Goal: Task Accomplishment & Management: Complete application form

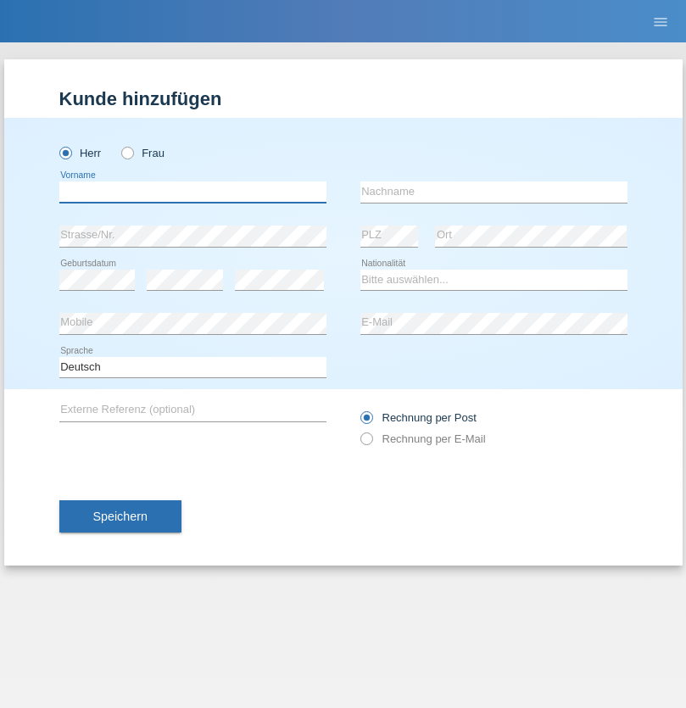
click at [192, 192] on input "text" at bounding box center [192, 191] width 267 height 21
type input "Joao Nuno"
click at [493, 192] on input "text" at bounding box center [493, 191] width 267 height 21
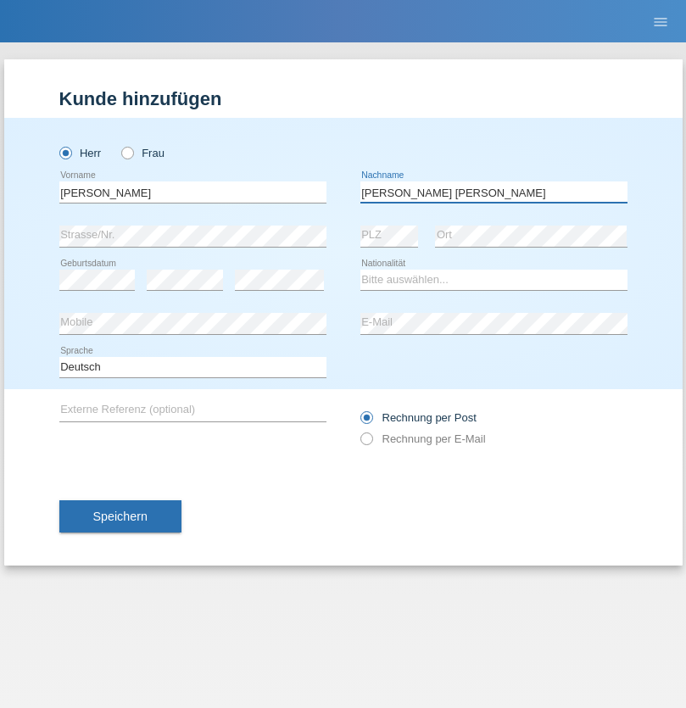
type input "Pereira Da Fonseca"
select select "PT"
select select "C"
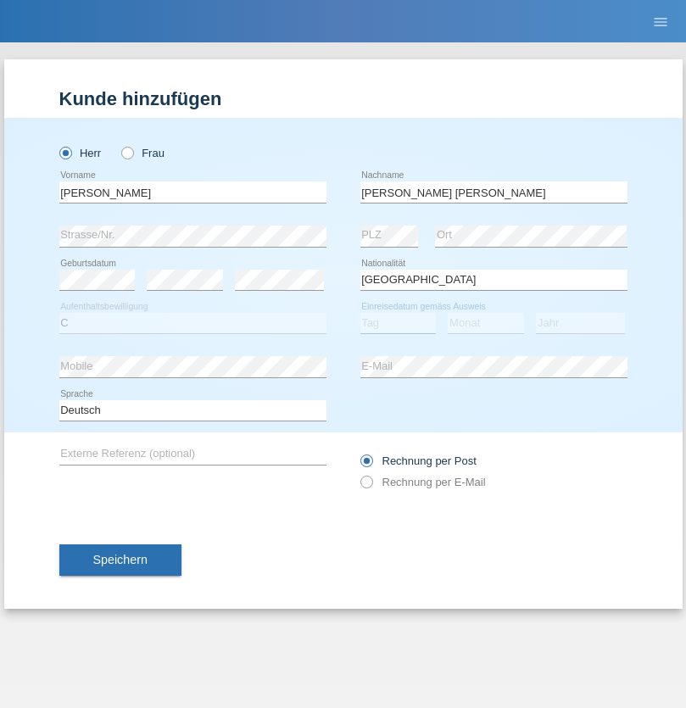
select select "07"
select select "12"
select select "2002"
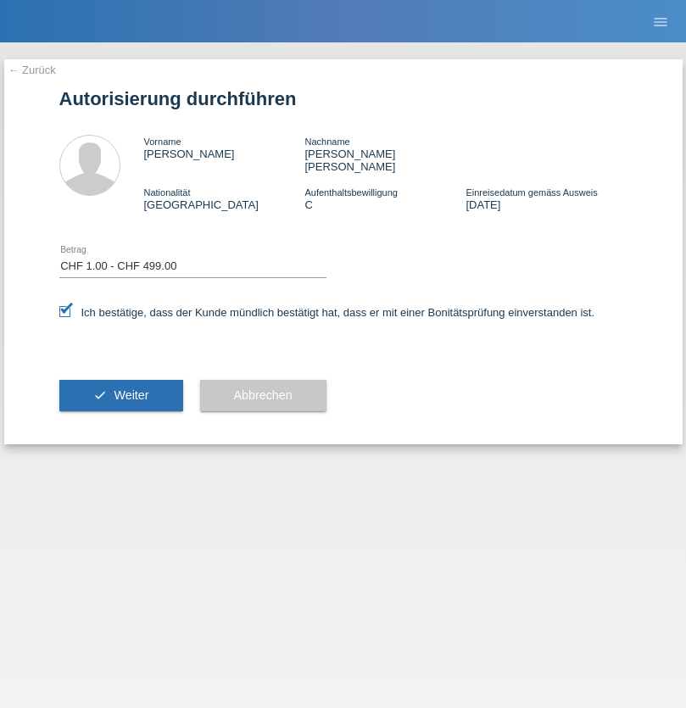
select select "1"
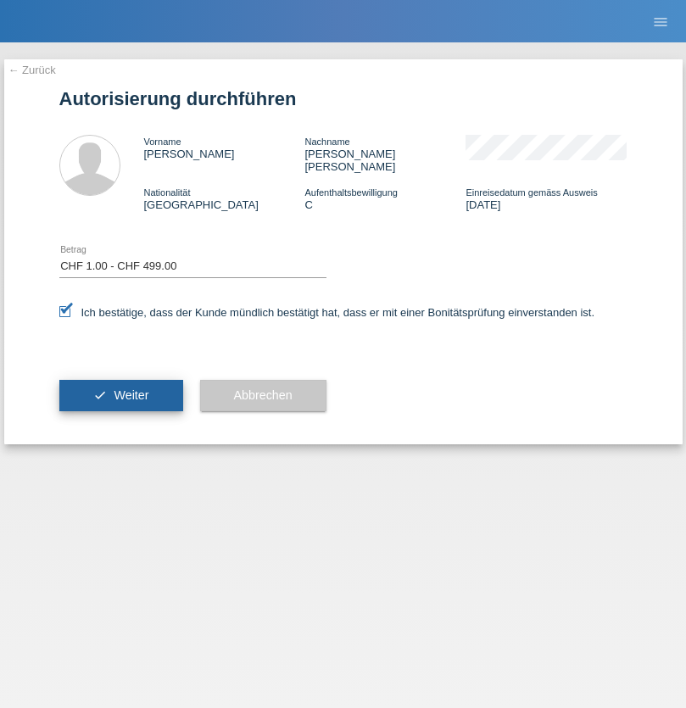
click at [120, 388] on span "Weiter" at bounding box center [131, 395] width 35 height 14
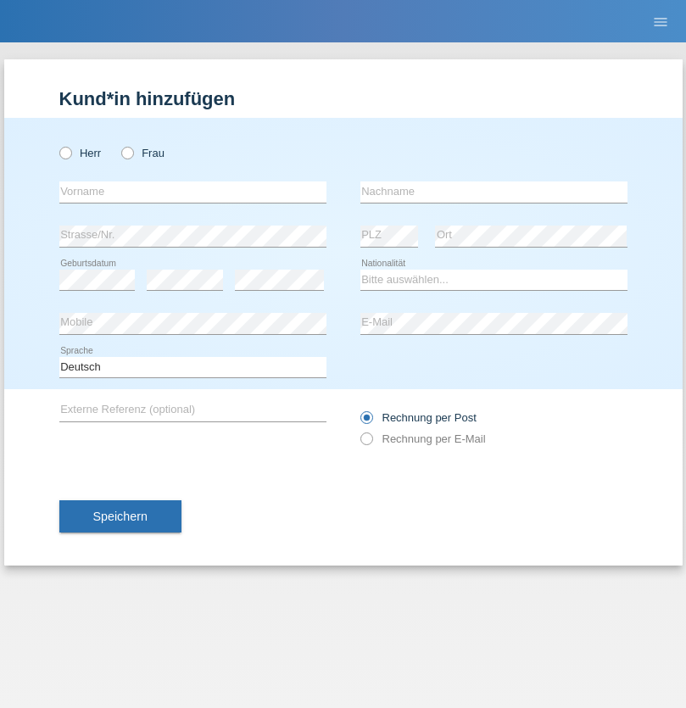
radio input "true"
click at [192, 192] on input "text" at bounding box center [192, 191] width 267 height 21
type input "[PERSON_NAME]"
click at [493, 192] on input "text" at bounding box center [493, 191] width 267 height 21
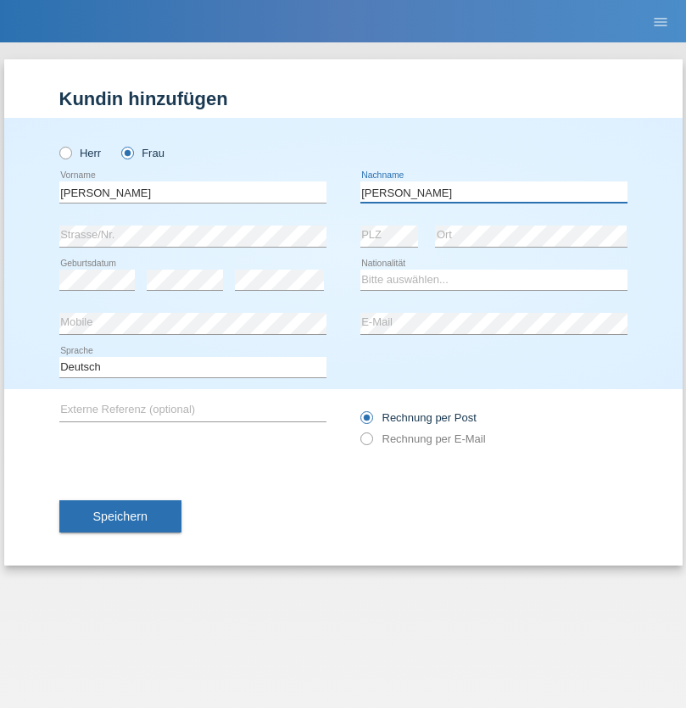
type input "Luca"
select select "CH"
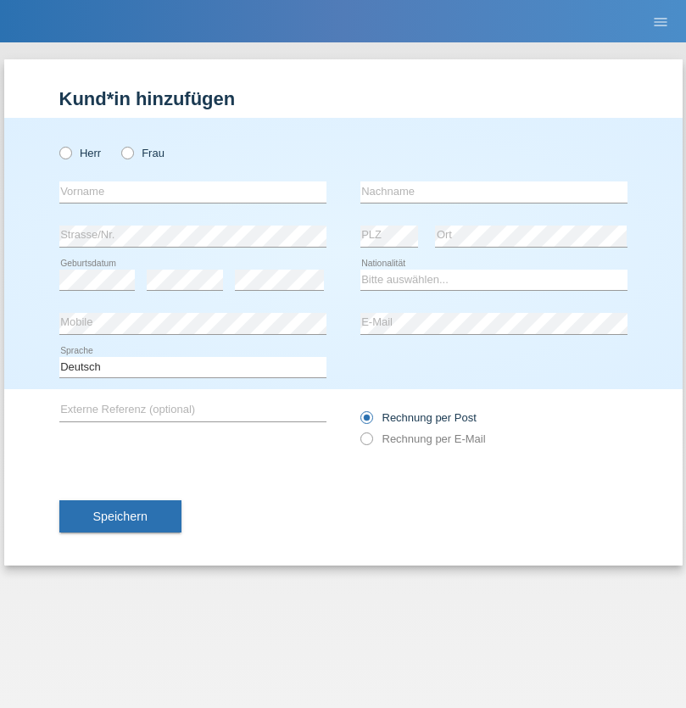
radio input "true"
click at [192, 192] on input "text" at bounding box center [192, 191] width 267 height 21
type input "Erika"
click at [493, 192] on input "text" at bounding box center [493, 191] width 267 height 21
type input "Horvath"
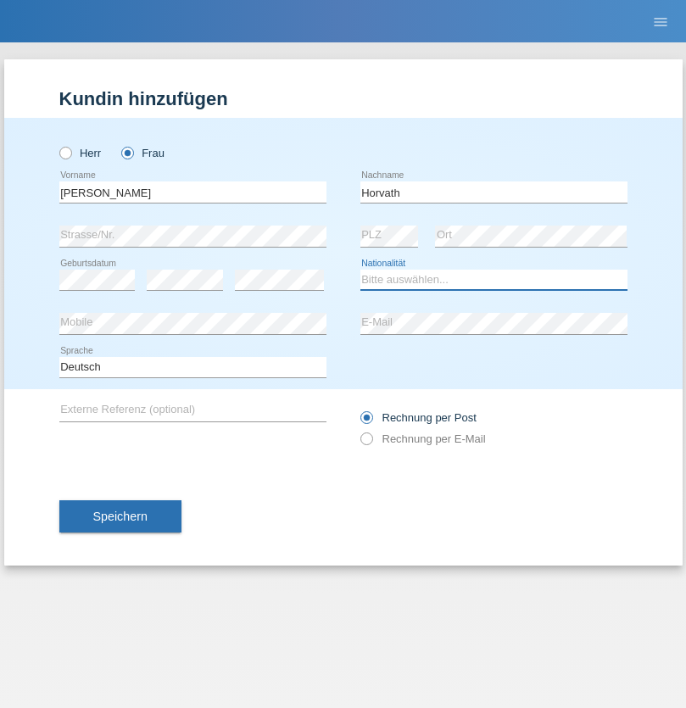
select select "RO"
select select "C"
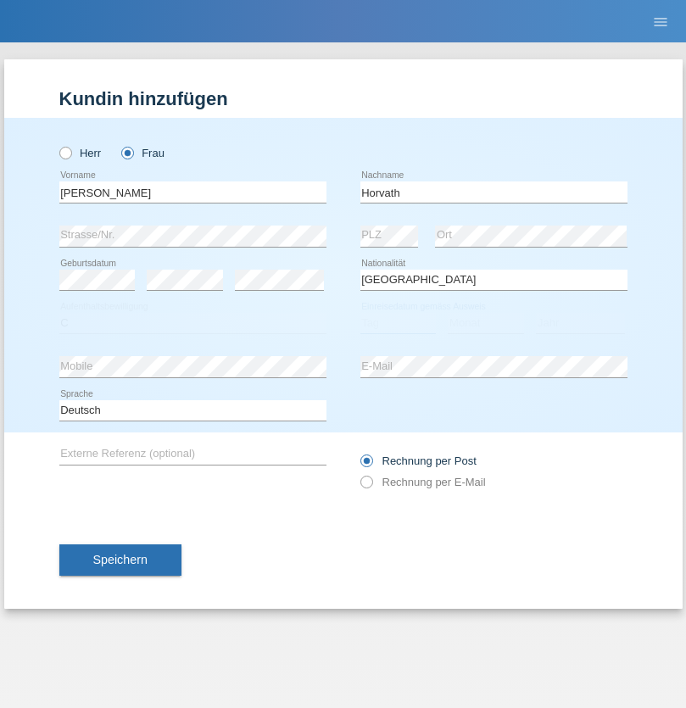
select select "02"
select select "09"
select select "2016"
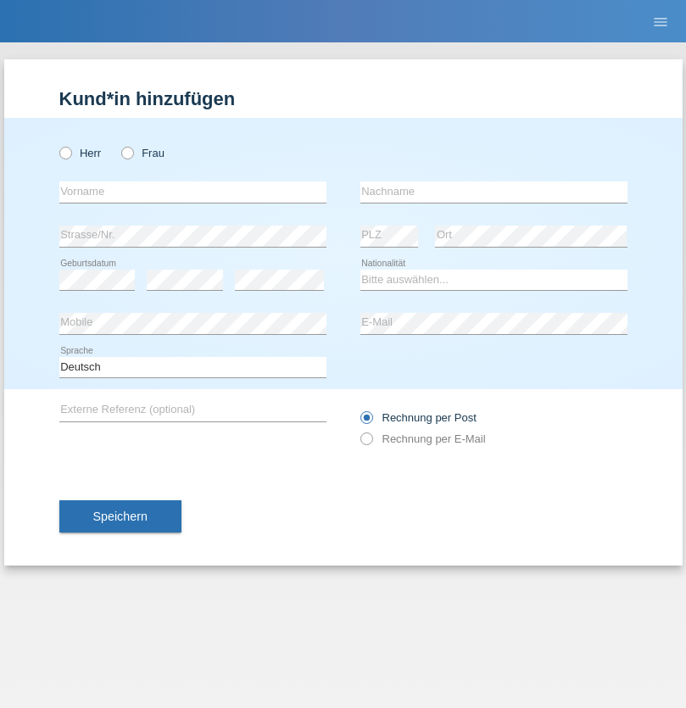
radio input "true"
click at [192, 192] on input "text" at bounding box center [192, 191] width 267 height 21
type input "Luva"
click at [493, 192] on input "text" at bounding box center [493, 191] width 267 height 21
type input "Kothleitner"
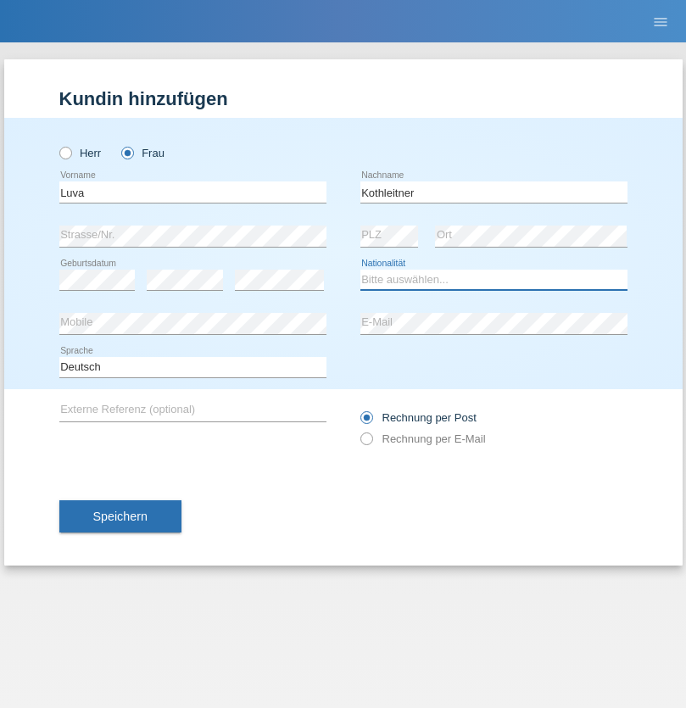
select select "CH"
